Goal: Transaction & Acquisition: Book appointment/travel/reservation

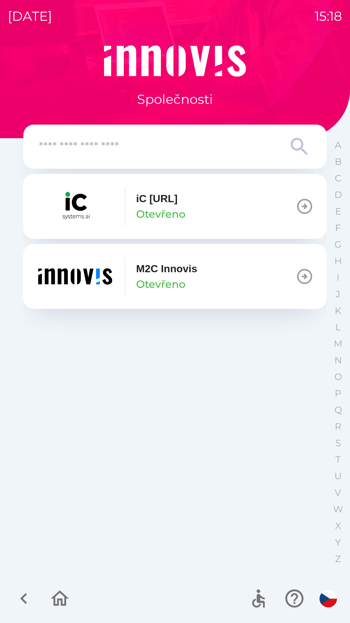
click at [184, 278] on p "Otevřeno" at bounding box center [160, 284] width 49 height 16
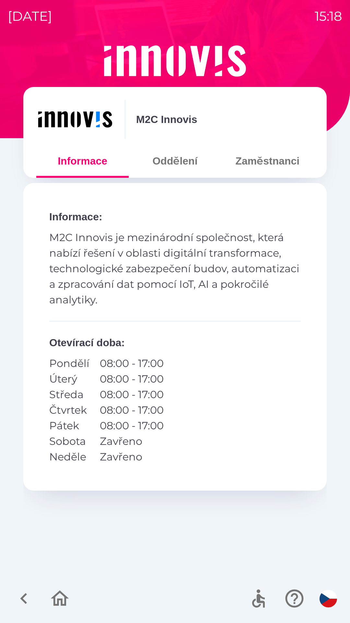
click at [276, 157] on button "Zaměstnanci" at bounding box center [268, 160] width 92 height 23
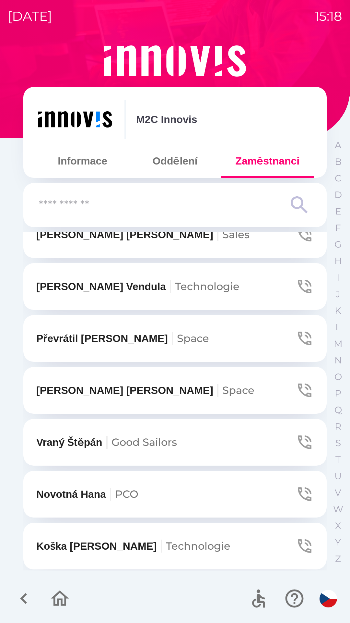
scroll to position [655, 0]
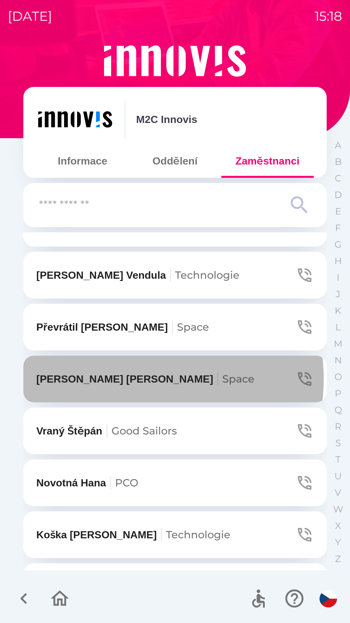
click at [223, 379] on span "Space" at bounding box center [239, 378] width 32 height 13
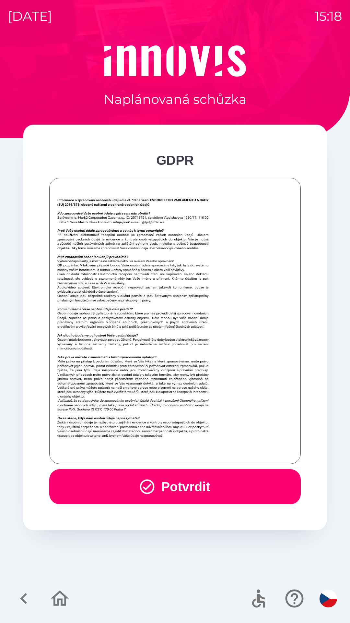
click at [178, 482] on button "Potvrdit" at bounding box center [175, 486] width 252 height 35
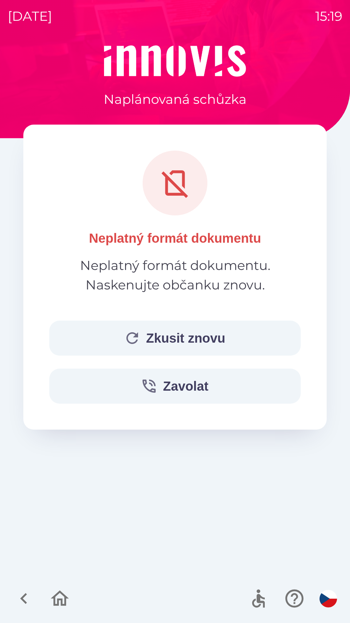
click at [152, 339] on button "Zkusit znovu" at bounding box center [175, 338] width 252 height 35
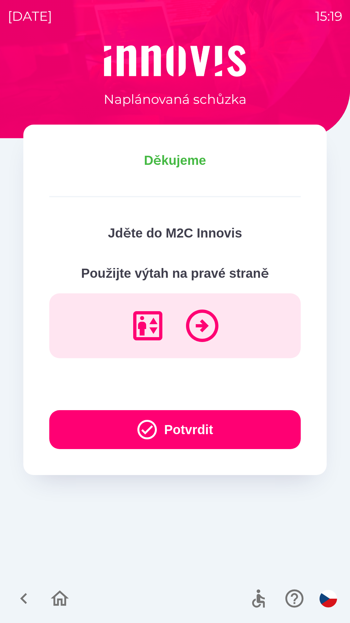
click at [170, 429] on button "Potvrdit" at bounding box center [175, 429] width 252 height 39
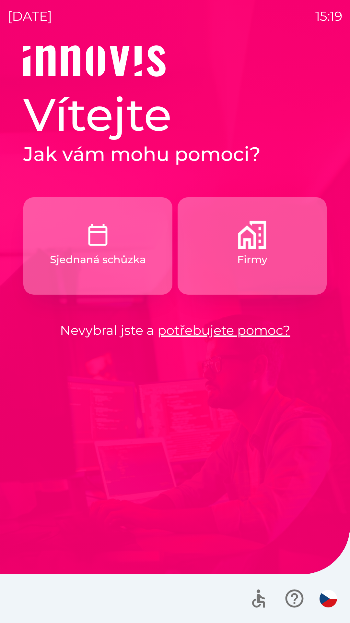
click at [268, 244] on button "Firmy" at bounding box center [252, 245] width 149 height 97
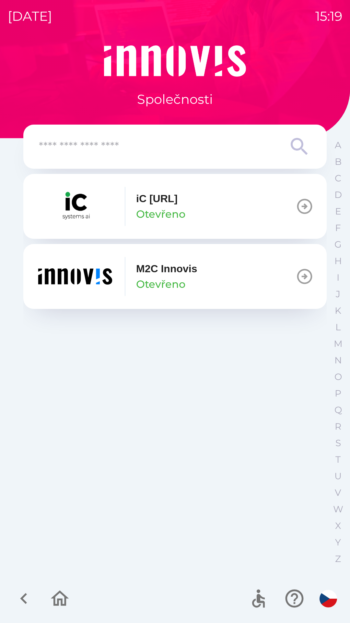
click at [202, 269] on button "M2C Innovis Otevřeno" at bounding box center [175, 276] width 304 height 65
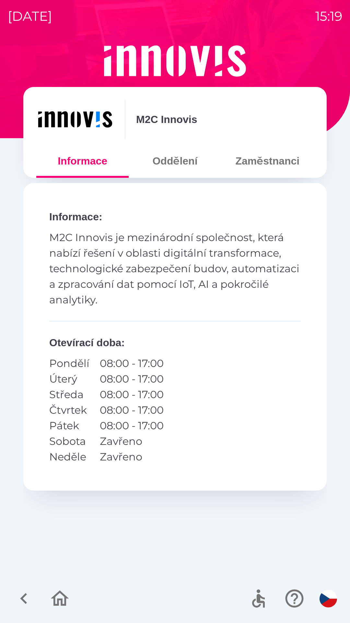
click at [270, 164] on button "Zaměstnanci" at bounding box center [268, 160] width 92 height 23
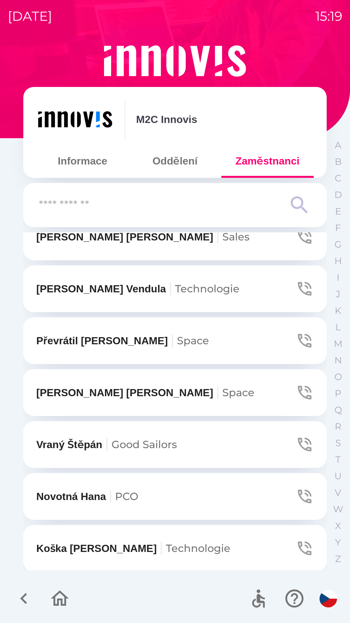
scroll to position [643, 0]
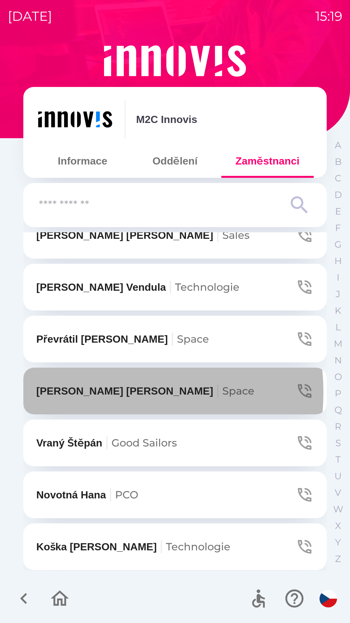
click at [100, 392] on p "[PERSON_NAME]" at bounding box center [145, 391] width 218 height 16
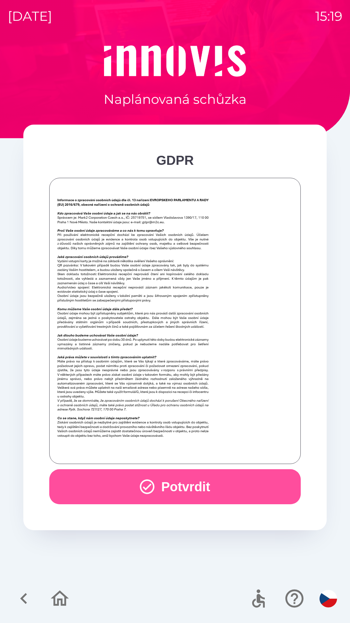
click at [245, 485] on button "Potvrdit" at bounding box center [175, 486] width 252 height 35
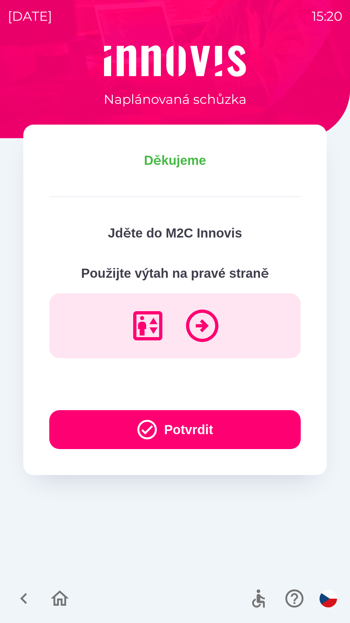
click at [171, 438] on button "Potvrdit" at bounding box center [175, 429] width 252 height 39
